Goal: Task Accomplishment & Management: Complete application form

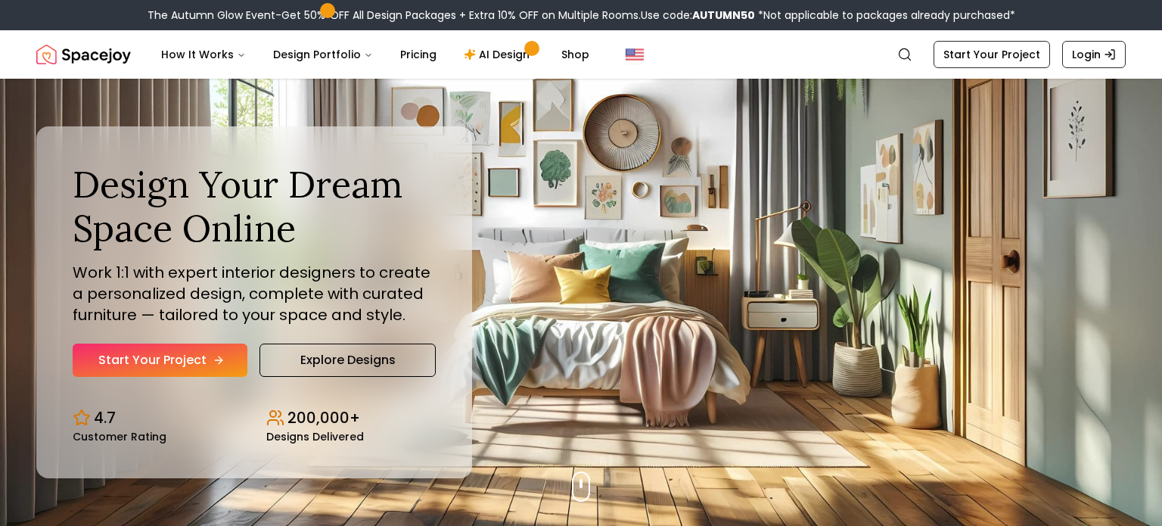
click at [110, 372] on link "Start Your Project" at bounding box center [160, 359] width 175 height 33
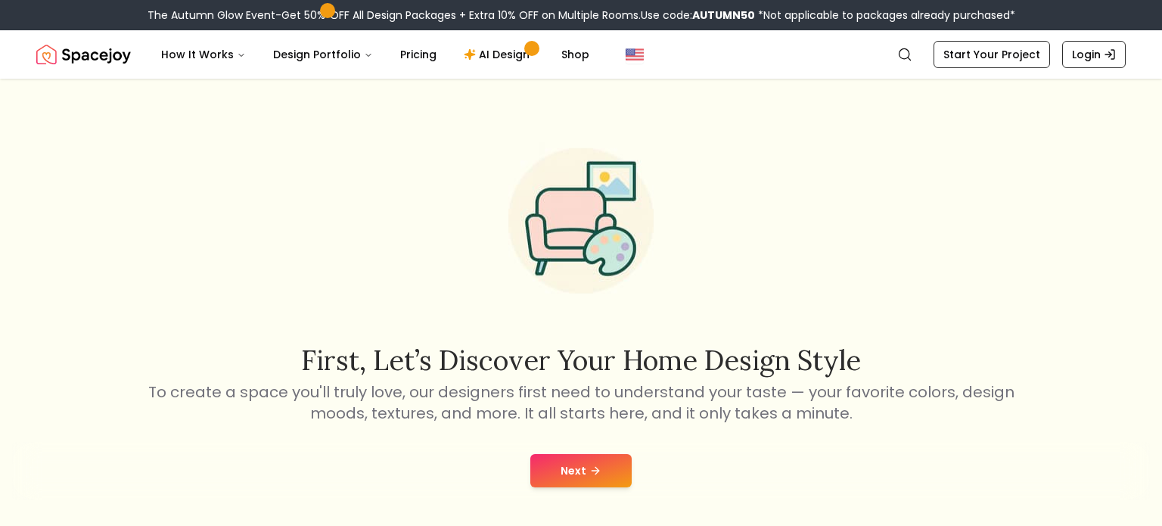
click at [578, 483] on button "Next" at bounding box center [580, 470] width 101 height 33
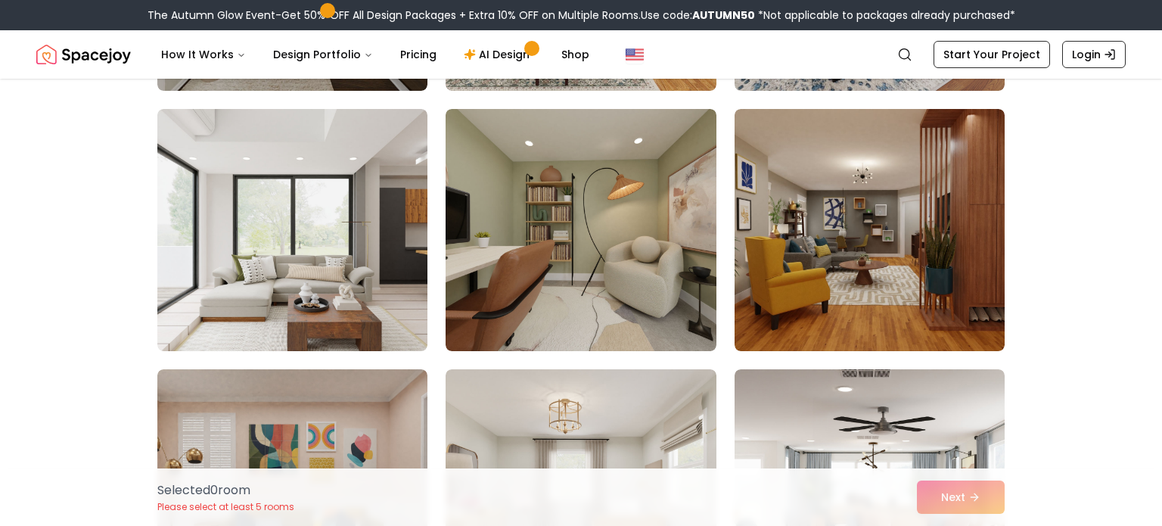
scroll to position [880, 0]
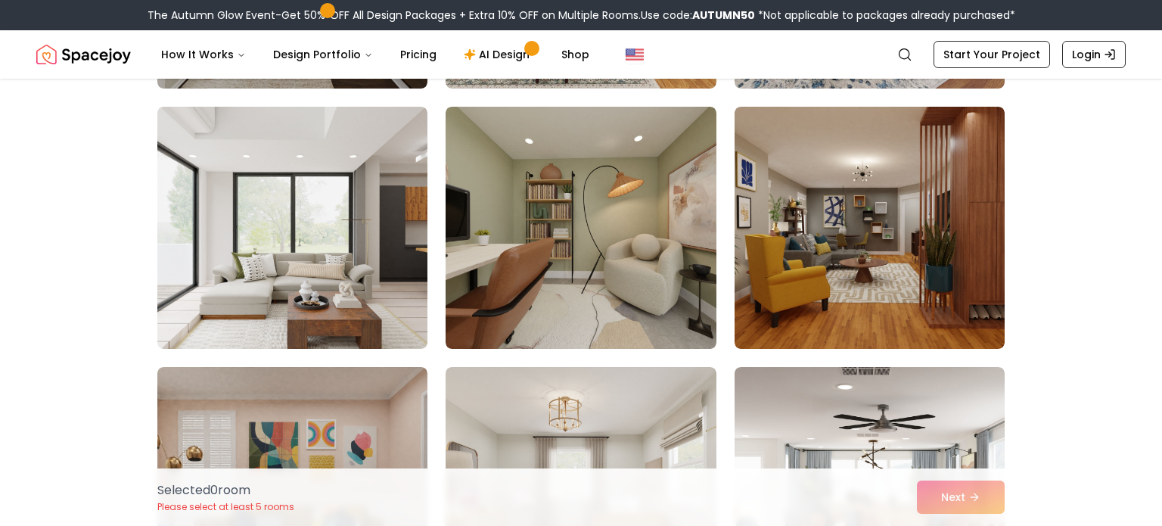
click at [968, 511] on div "Selected 0 room Please select at least 5 rooms Next" at bounding box center [581, 496] width 872 height 57
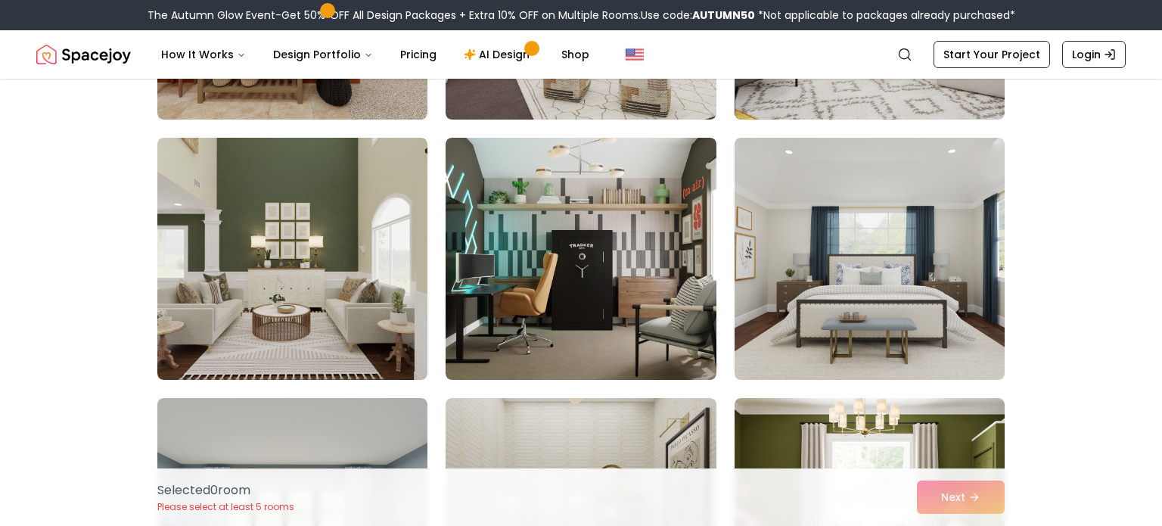
scroll to position [2413, 0]
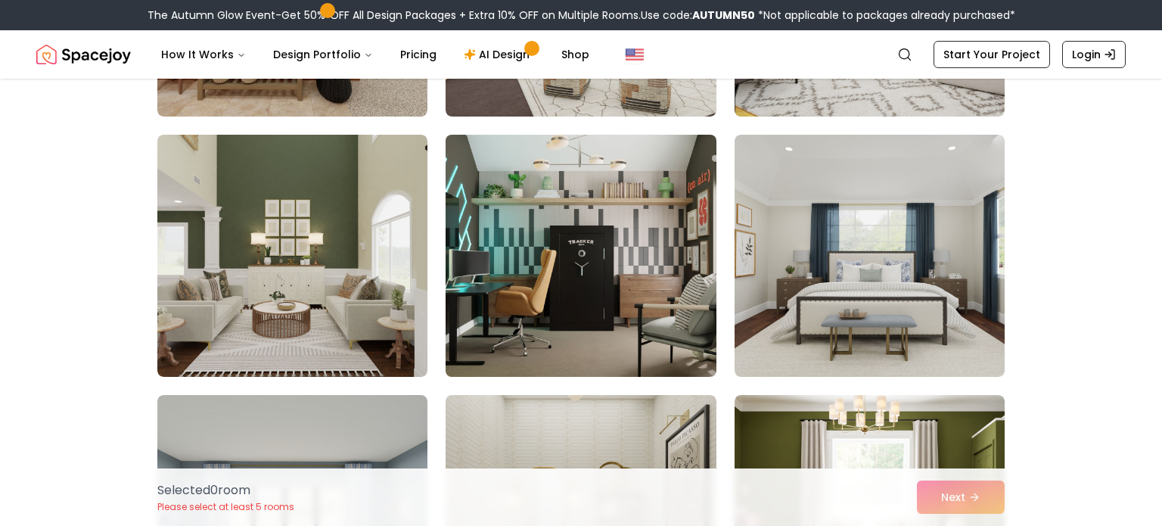
click at [636, 272] on img at bounding box center [581, 256] width 284 height 254
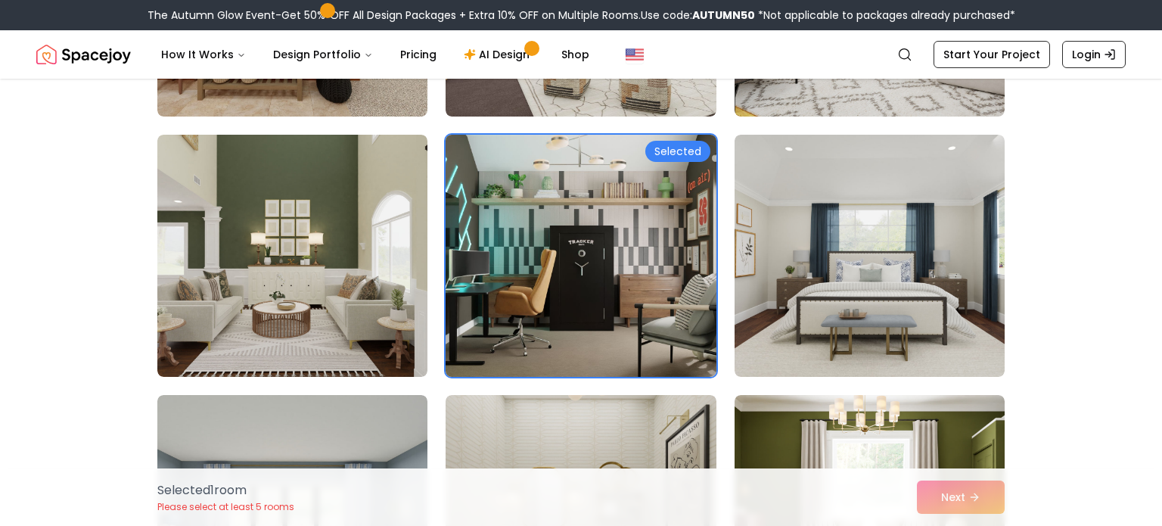
click at [973, 508] on div "Selected 1 room Please select at least 5 rooms Next" at bounding box center [581, 496] width 872 height 57
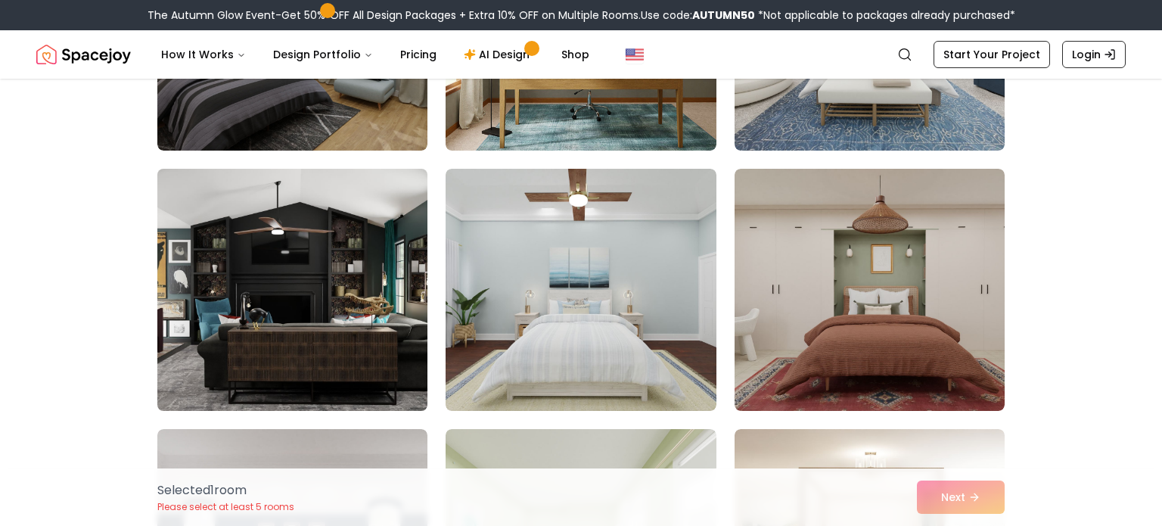
click at [212, 294] on img at bounding box center [293, 290] width 284 height 254
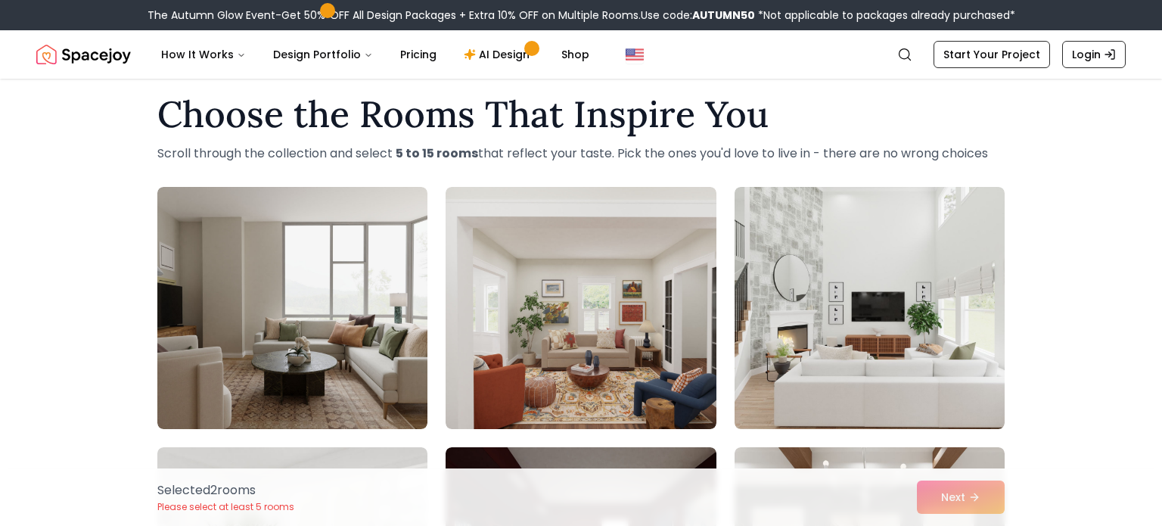
scroll to position [0, 0]
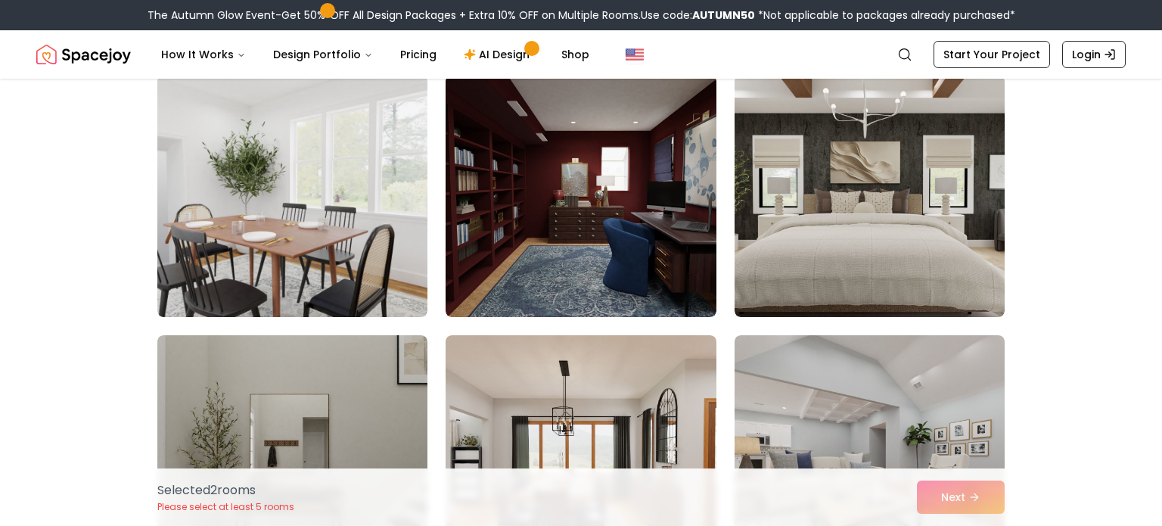
scroll to position [392, 0]
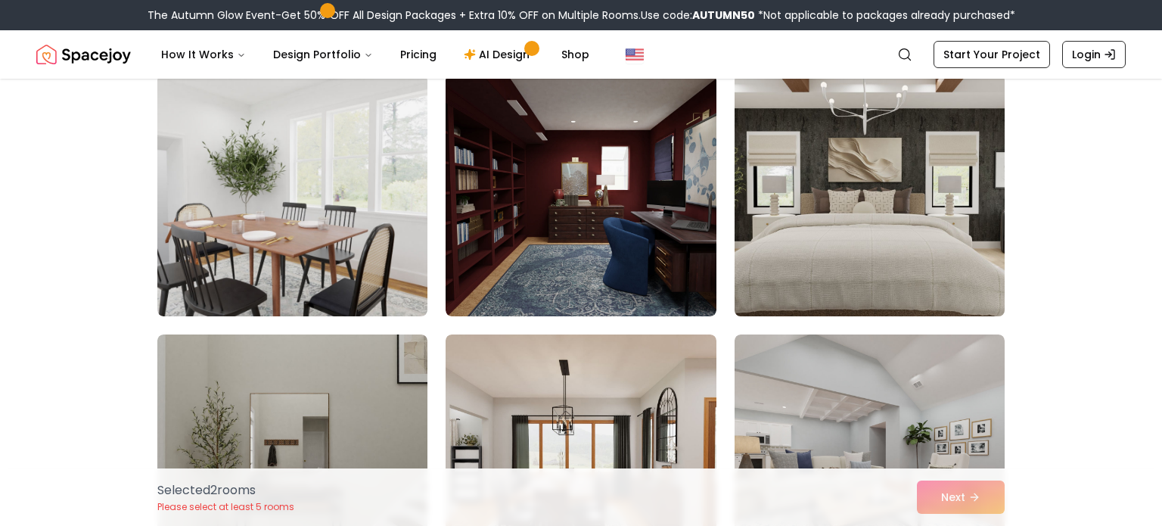
click at [970, 215] on img at bounding box center [870, 195] width 284 height 254
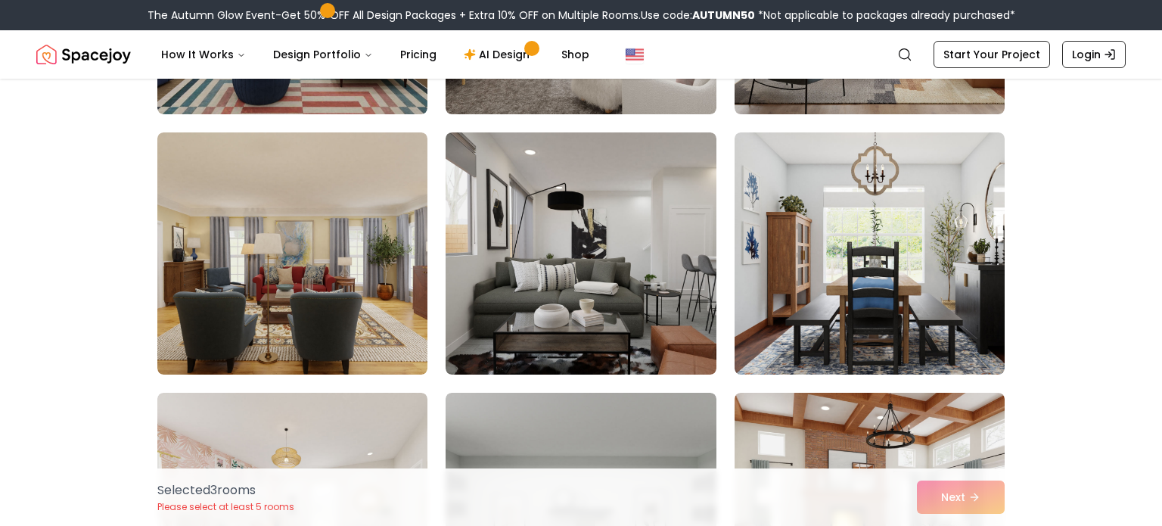
scroll to position [1376, 0]
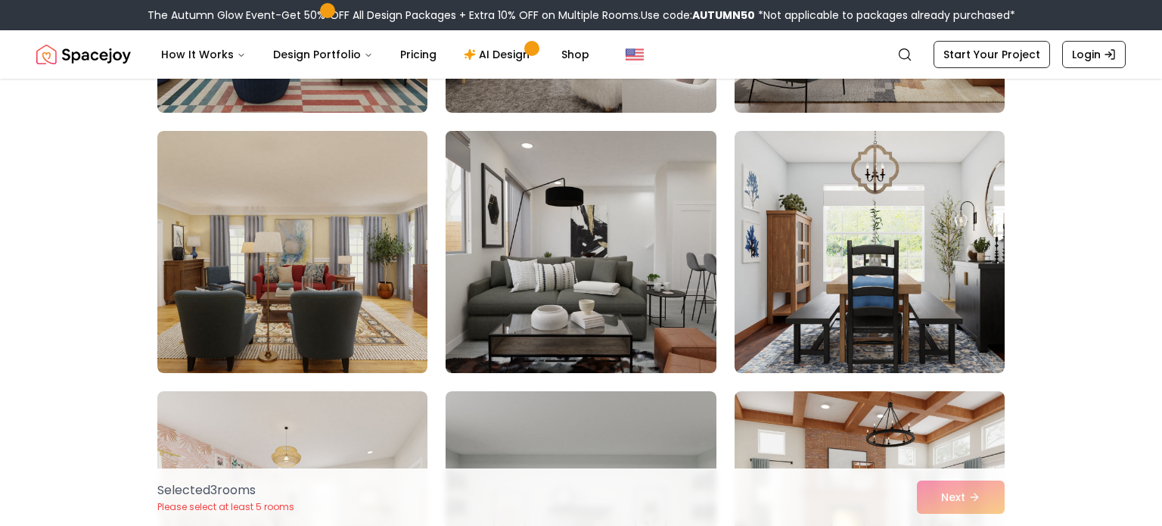
click at [634, 257] on img at bounding box center [581, 252] width 284 height 254
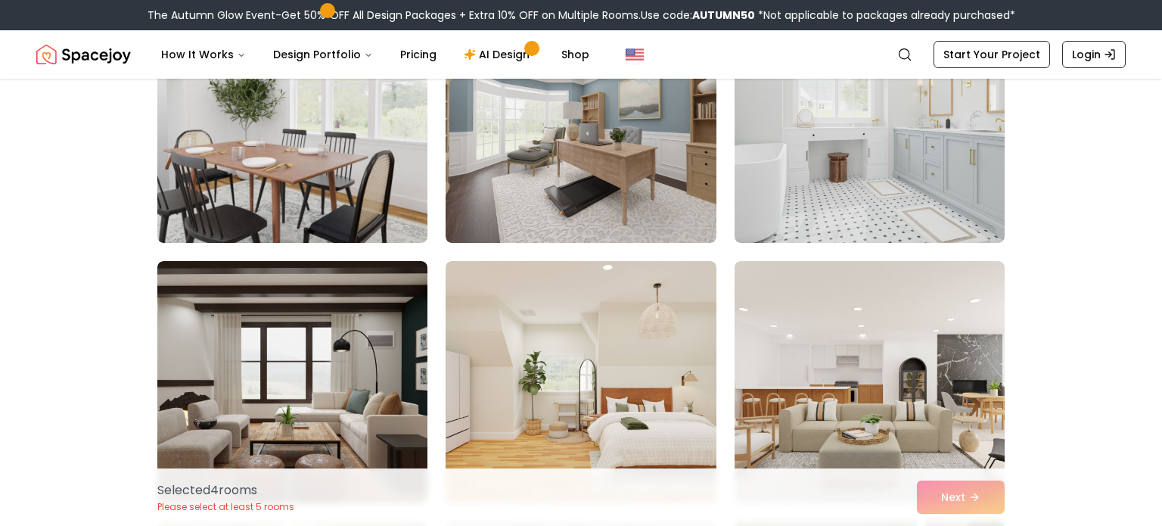
scroll to position [4103, 0]
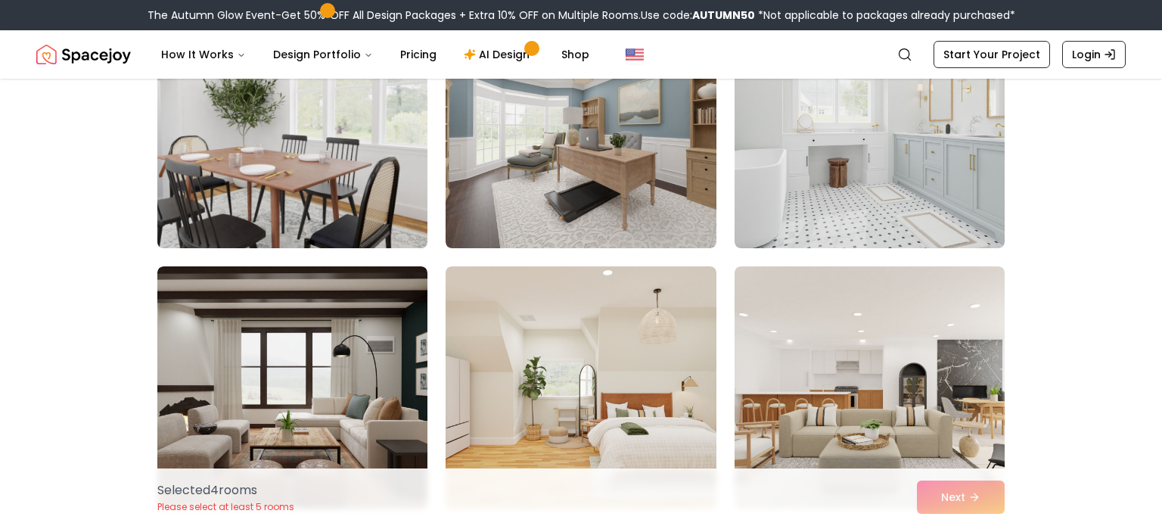
click at [221, 173] on img at bounding box center [293, 127] width 284 height 254
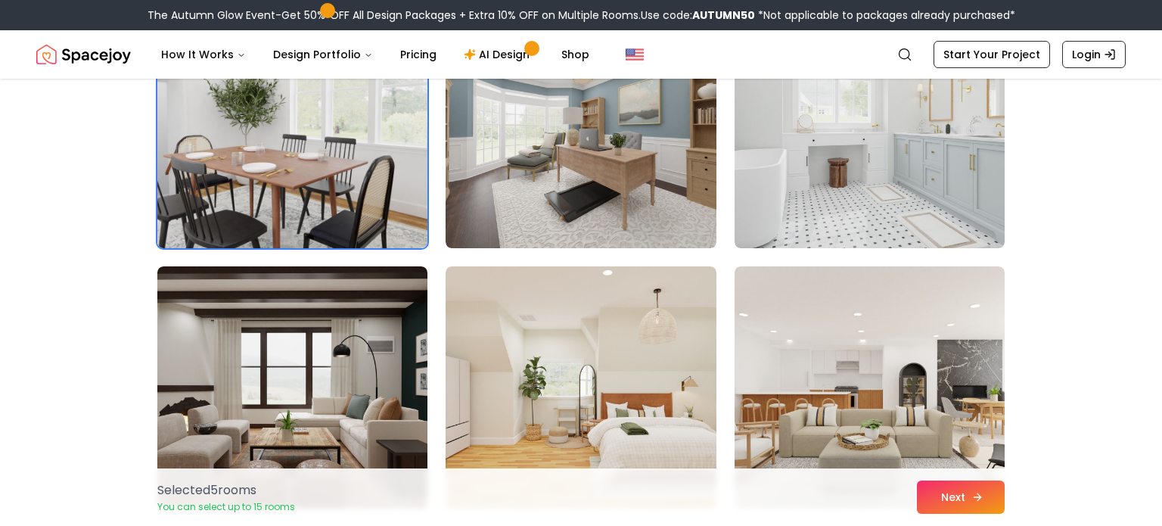
click at [990, 496] on button "Next" at bounding box center [961, 496] width 88 height 33
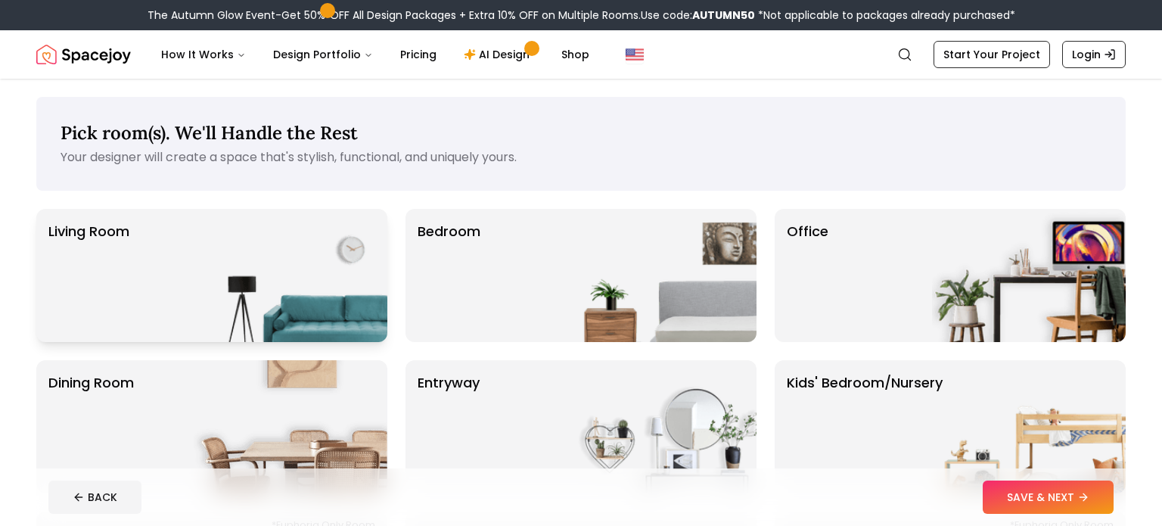
click at [117, 298] on p "Living Room" at bounding box center [88, 275] width 81 height 109
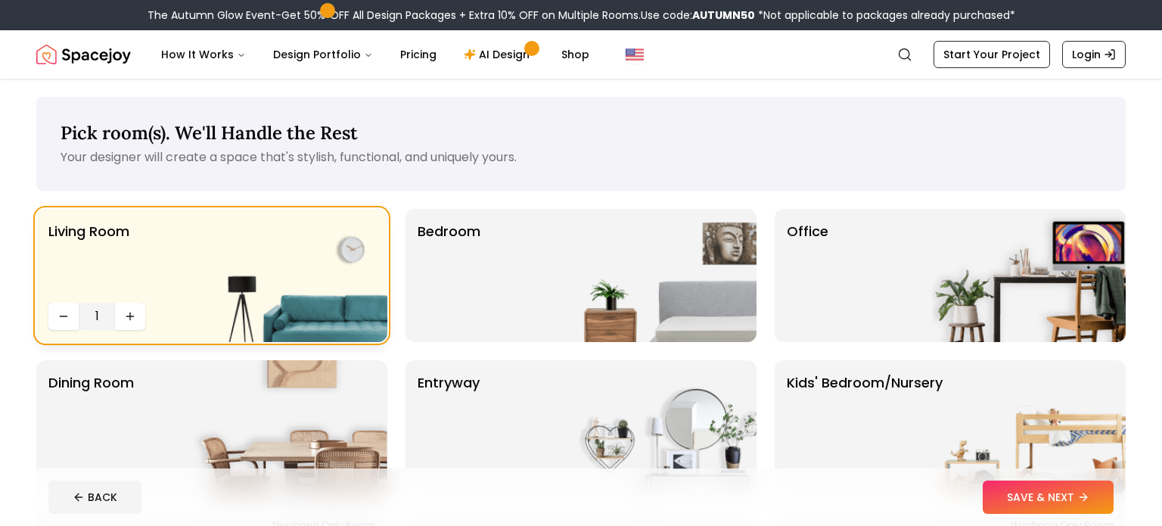
click at [80, 254] on p "Living Room" at bounding box center [88, 259] width 81 height 76
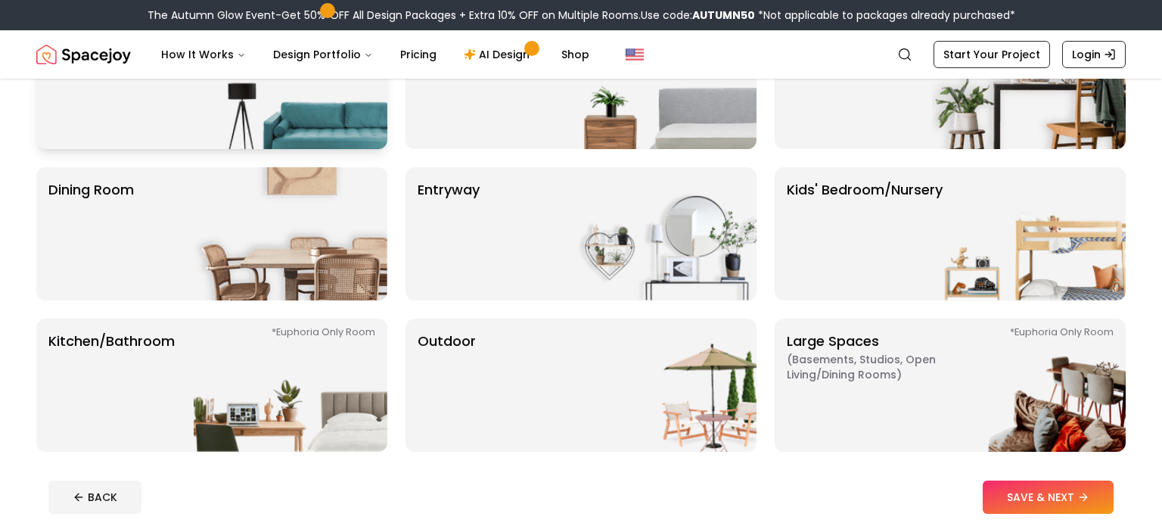
scroll to position [194, 0]
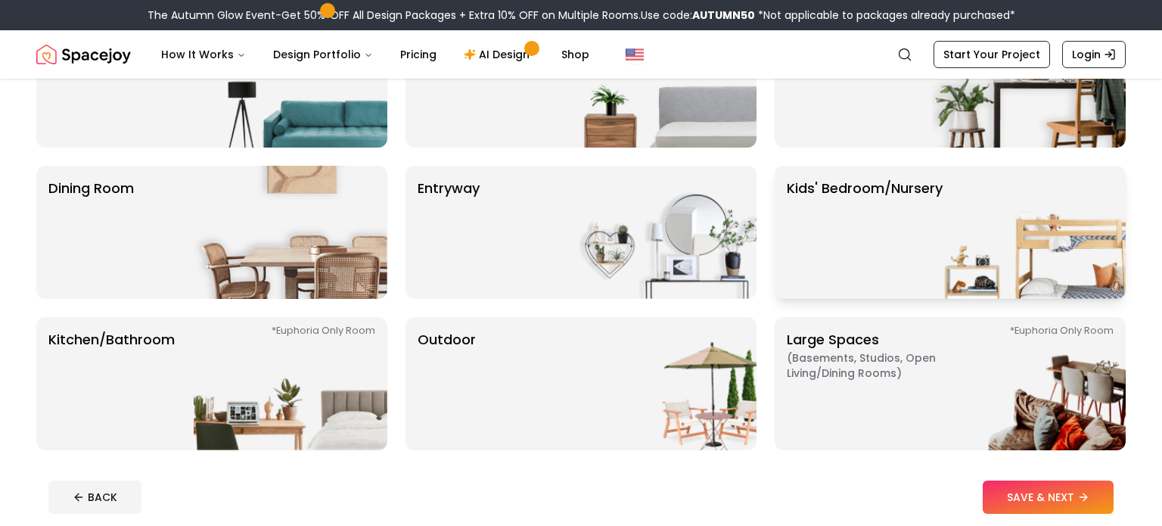
click at [1097, 245] on img at bounding box center [1029, 232] width 194 height 133
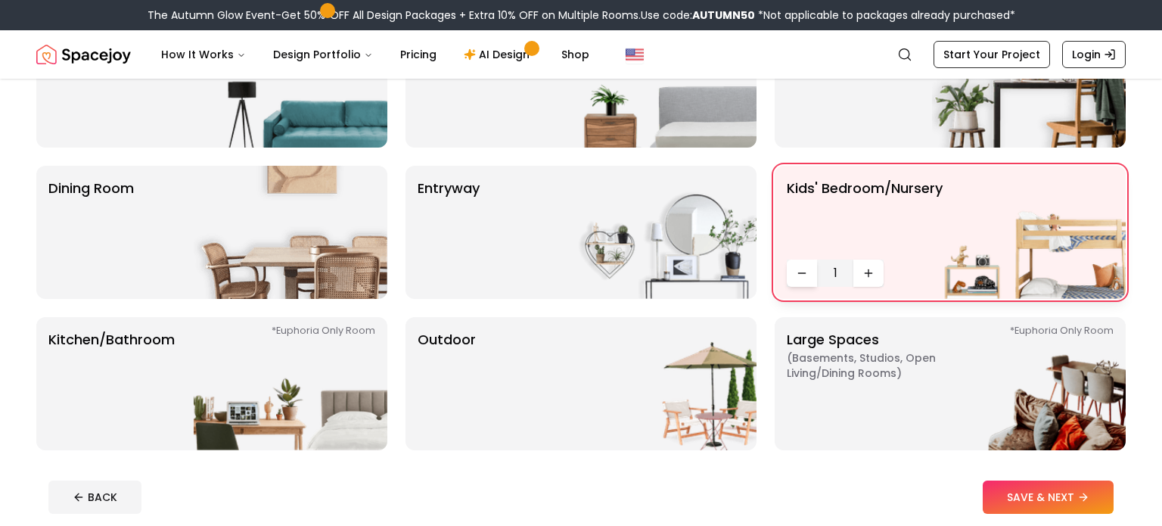
click at [802, 273] on icon "Decrease quantity" at bounding box center [801, 273] width 7 height 0
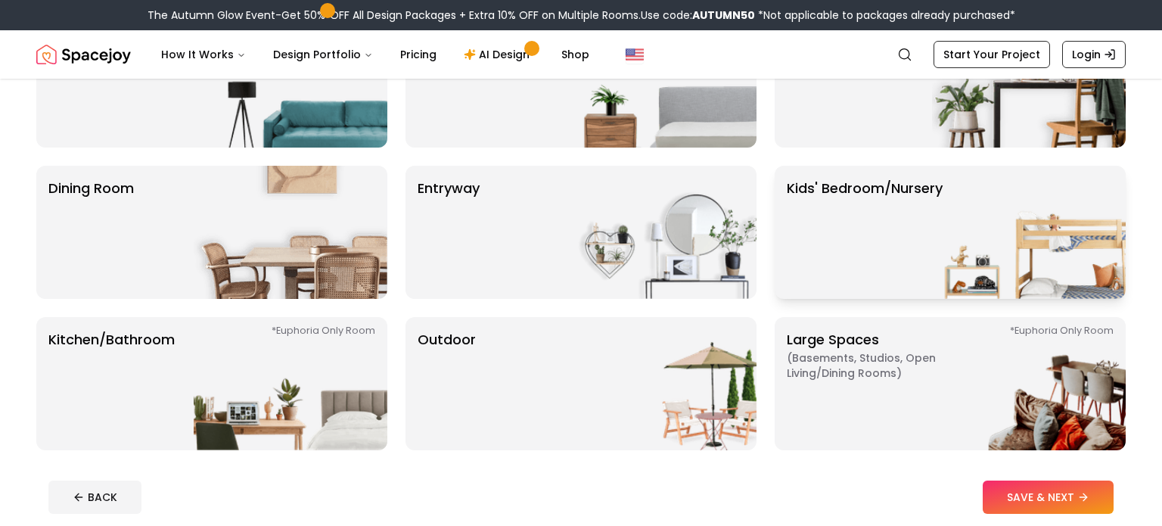
click at [899, 238] on p "Kids' Bedroom/Nursery" at bounding box center [865, 232] width 156 height 109
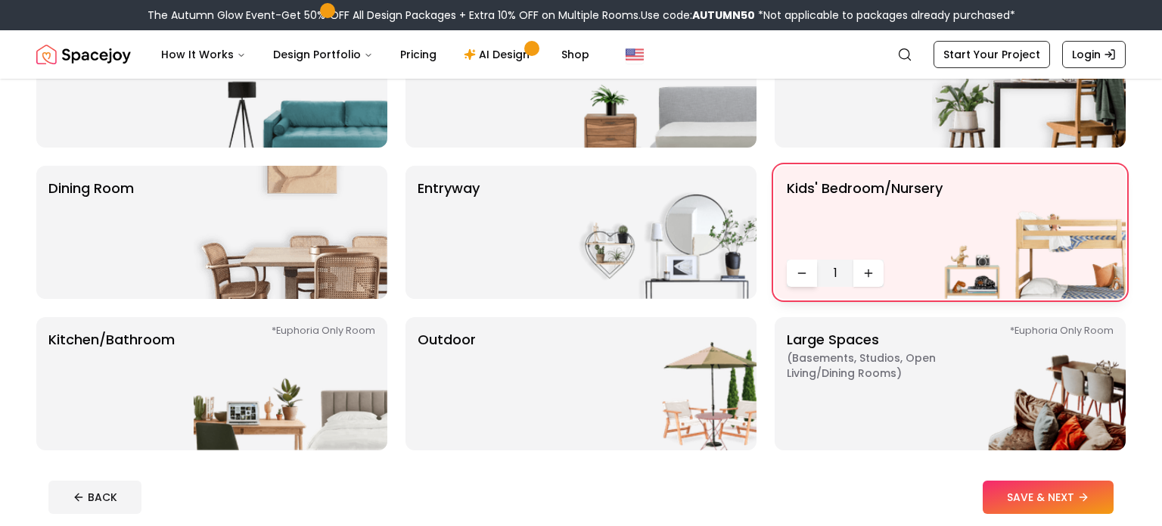
click at [802, 277] on icon "Decrease quantity" at bounding box center [802, 273] width 12 height 12
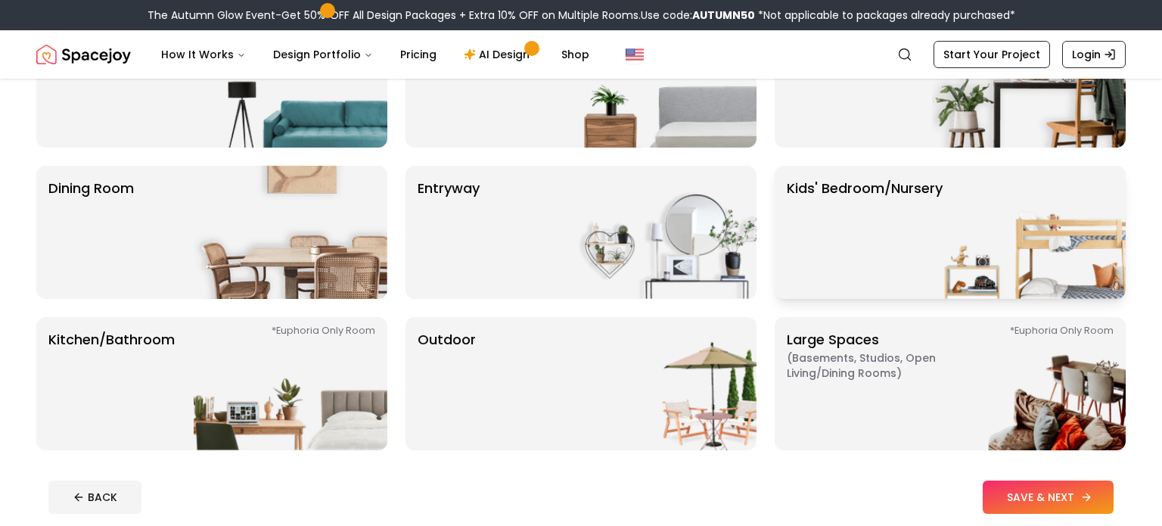
click at [1067, 510] on button "SAVE & NEXT" at bounding box center [1048, 496] width 131 height 33
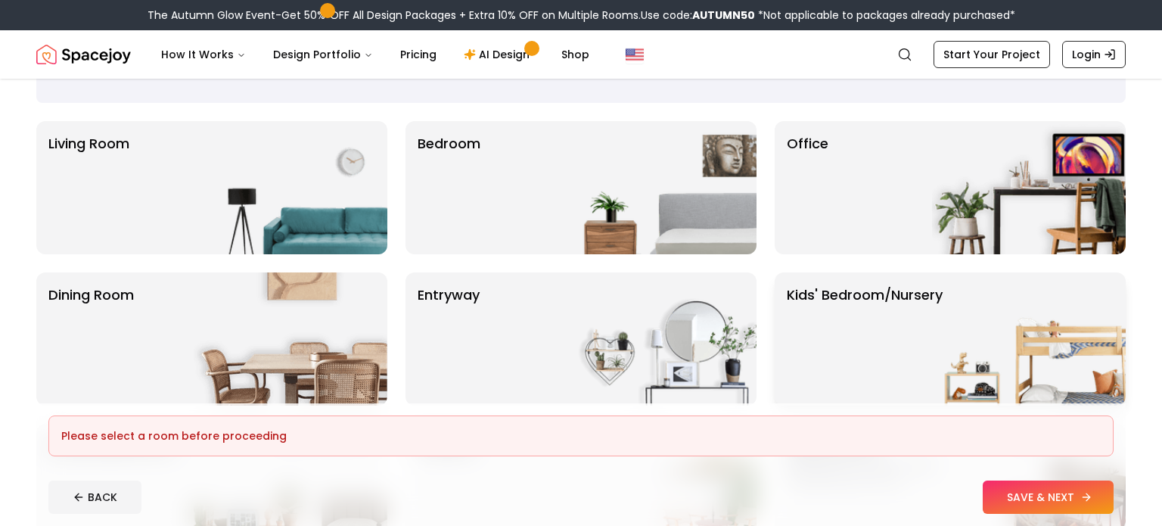
scroll to position [0, 0]
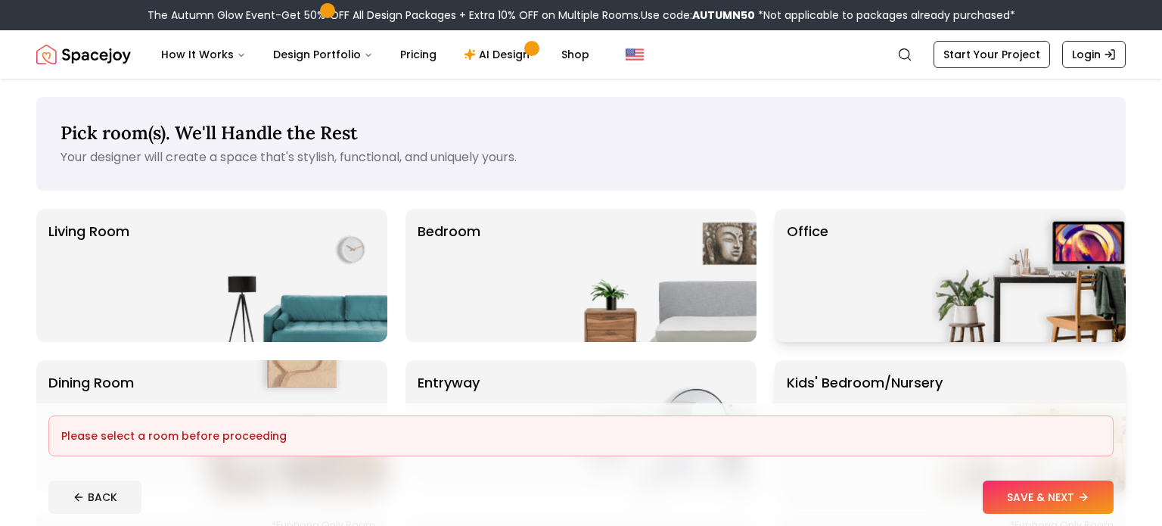
click at [1033, 266] on img at bounding box center [1029, 275] width 194 height 133
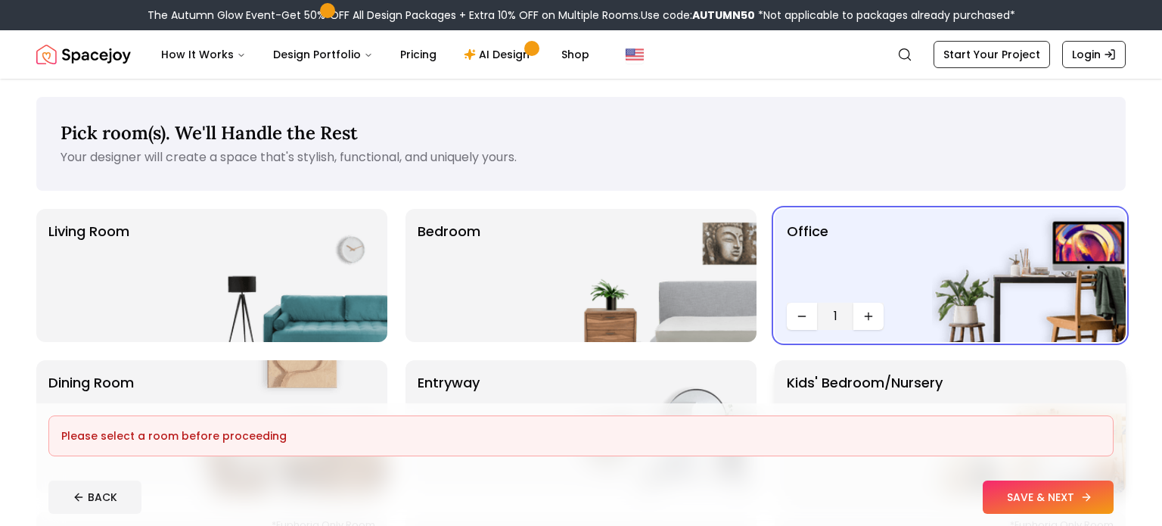
click at [1055, 511] on button "SAVE & NEXT" at bounding box center [1048, 496] width 131 height 33
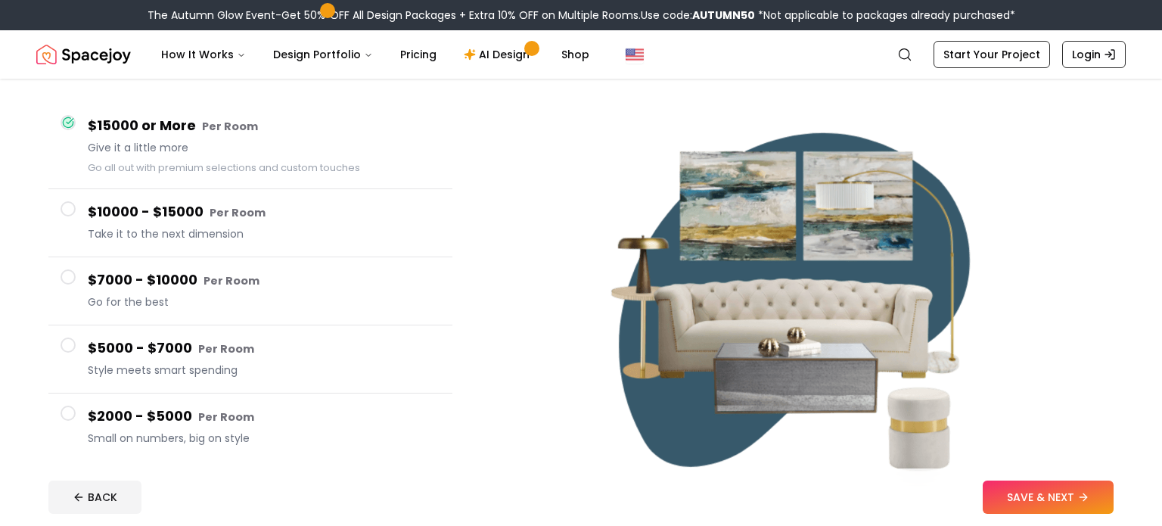
scroll to position [119, 0]
click at [64, 221] on button "$10000 - $15000 Per Room Take it to the next dimension" at bounding box center [250, 222] width 404 height 68
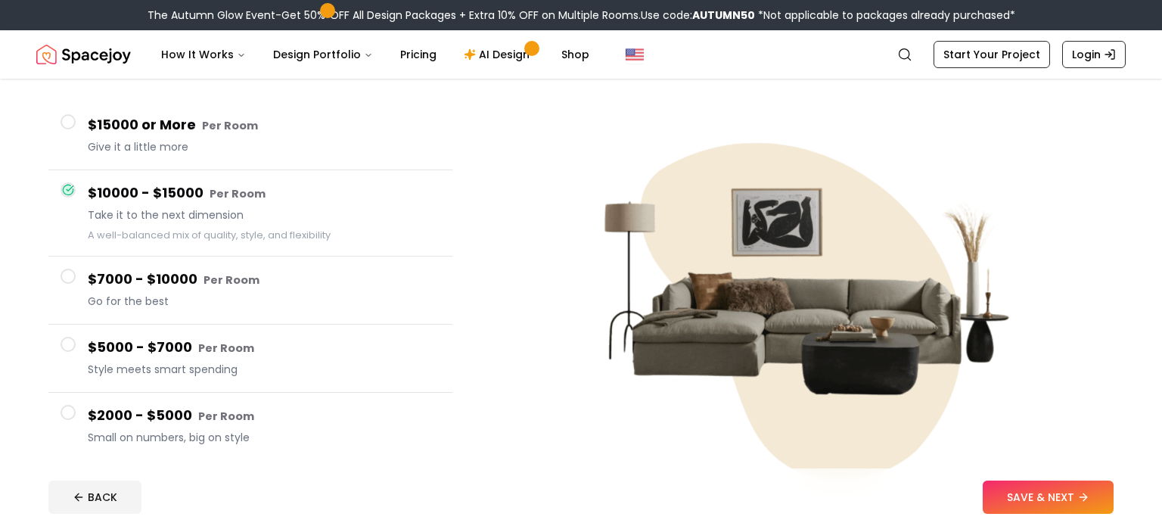
click at [64, 282] on span at bounding box center [68, 276] width 15 height 15
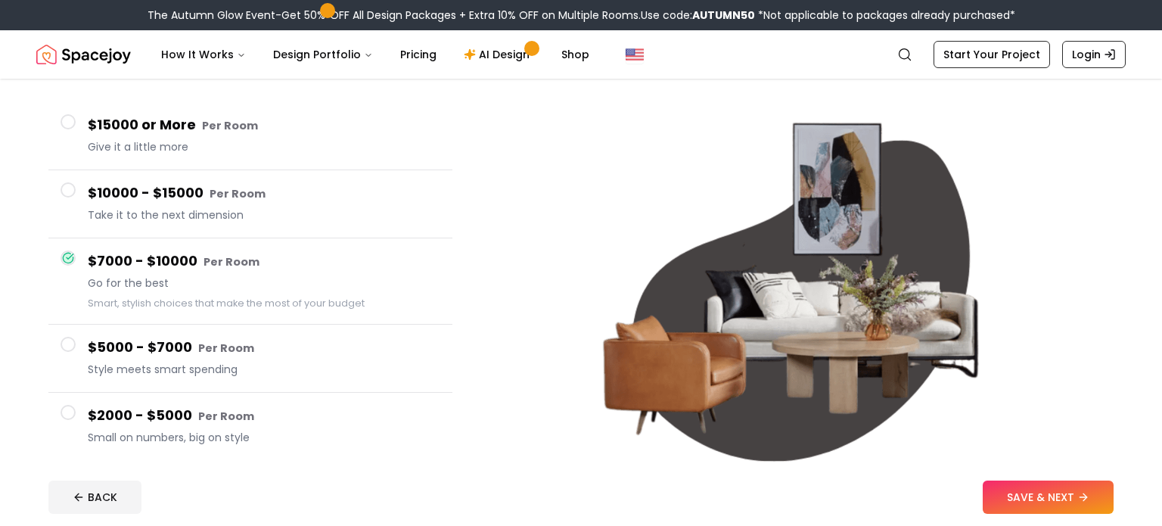
click at [65, 360] on button "$5000 - $7000 Per Room Style meets smart spending" at bounding box center [250, 359] width 404 height 68
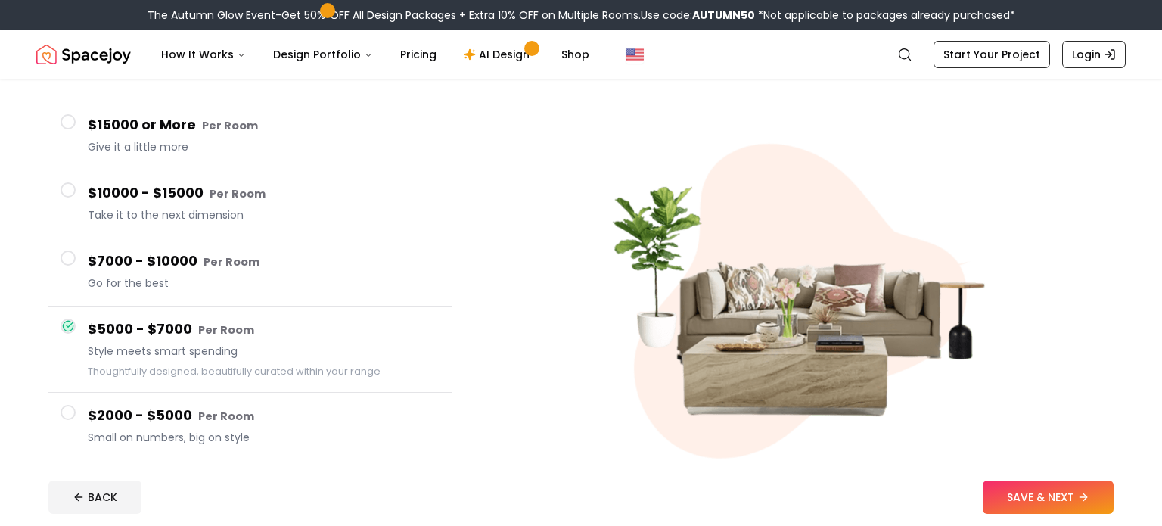
click at [64, 416] on span at bounding box center [68, 412] width 15 height 15
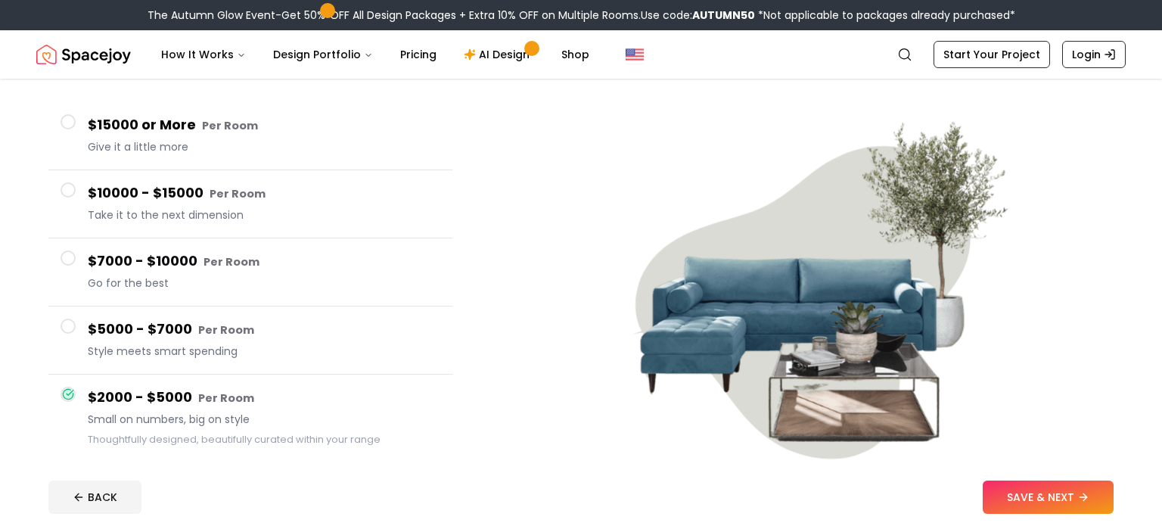
click at [71, 130] on button "$15000 or More Per Room Give it a little more" at bounding box center [250, 136] width 404 height 68
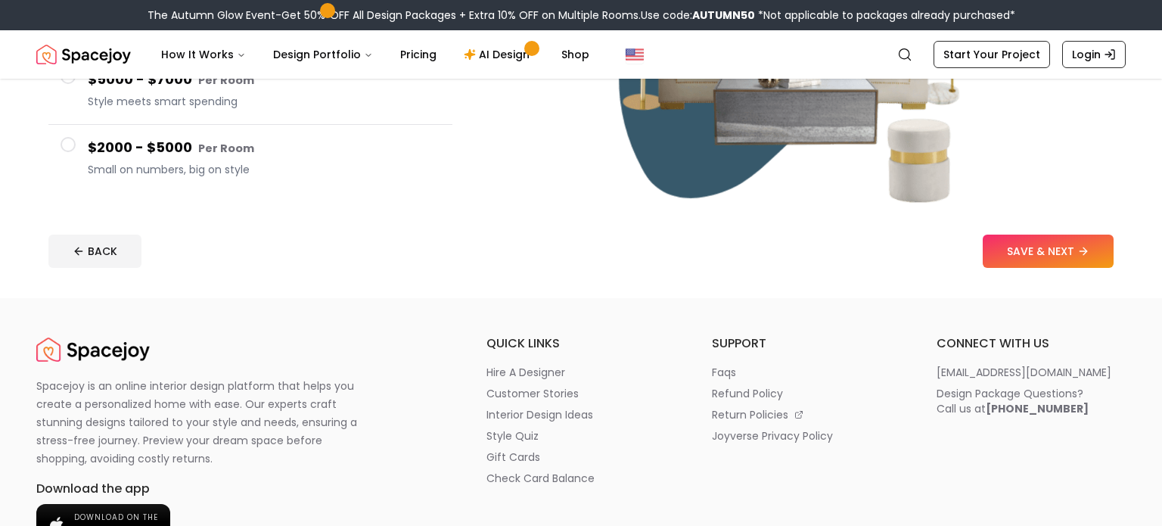
click at [67, 192] on button "$2000 - $5000 Per Room Small on numbers, big on style" at bounding box center [250, 158] width 404 height 67
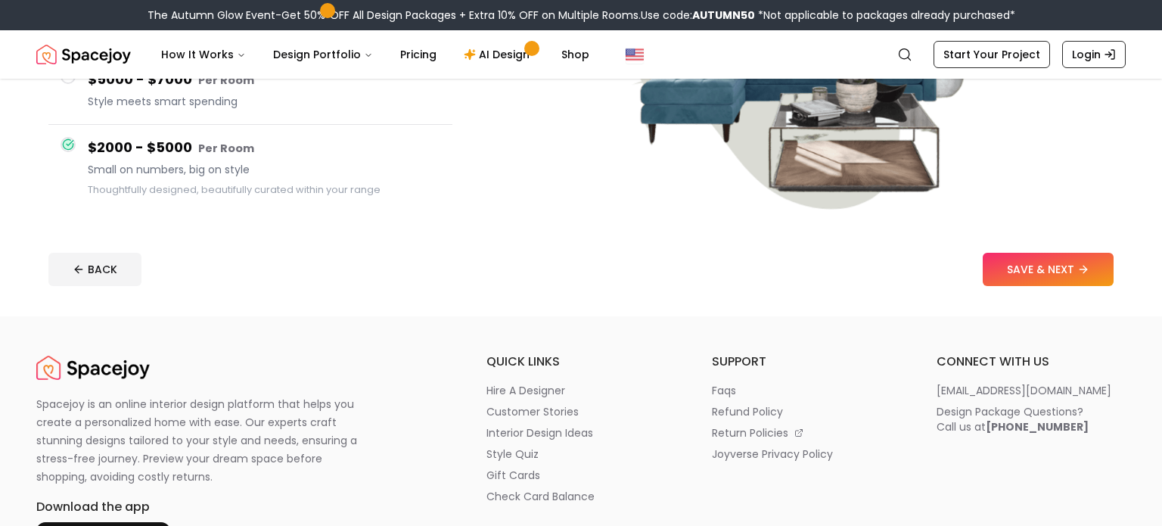
click at [73, 157] on button "$2000 - $5000 Per Room Small on numbers, big on style Thoughtfully designed, be…" at bounding box center [250, 167] width 404 height 85
click at [77, 281] on button "BACK" at bounding box center [94, 269] width 93 height 33
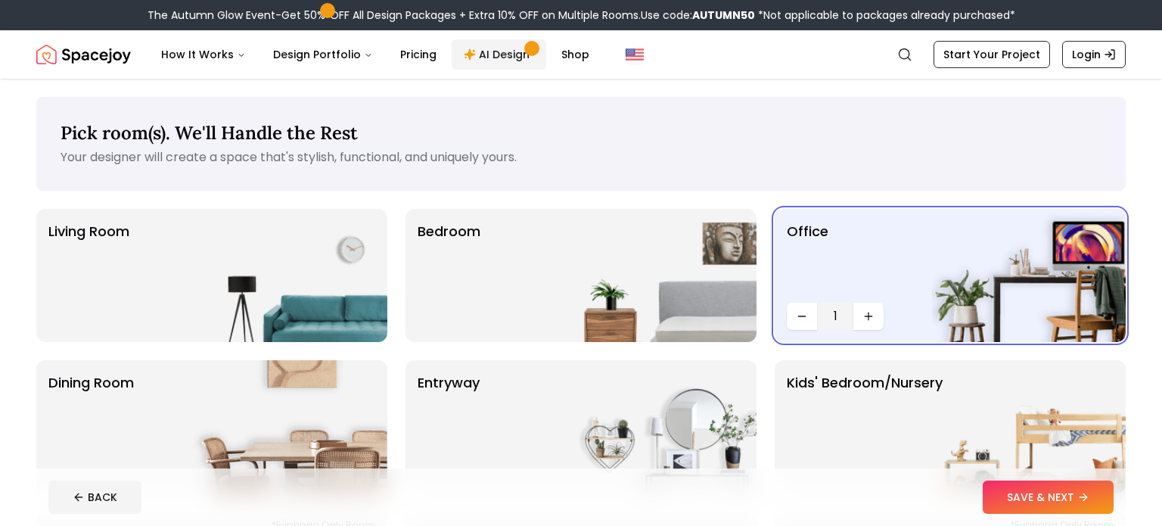
click at [496, 63] on link "AI Design" at bounding box center [499, 54] width 95 height 30
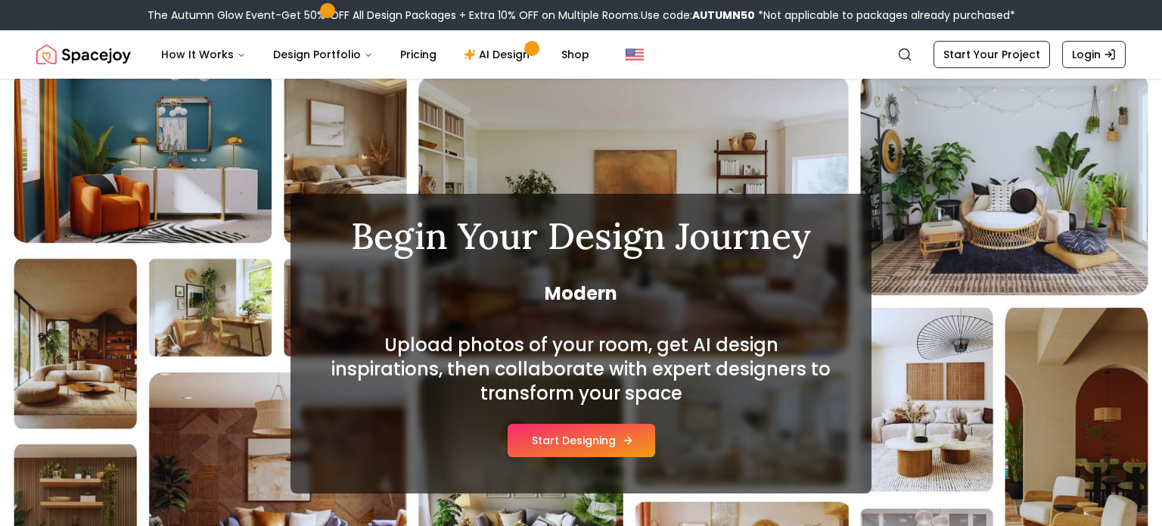
click at [599, 437] on button "Start Designing" at bounding box center [582, 440] width 148 height 33
